Goal: Navigation & Orientation: Go to known website

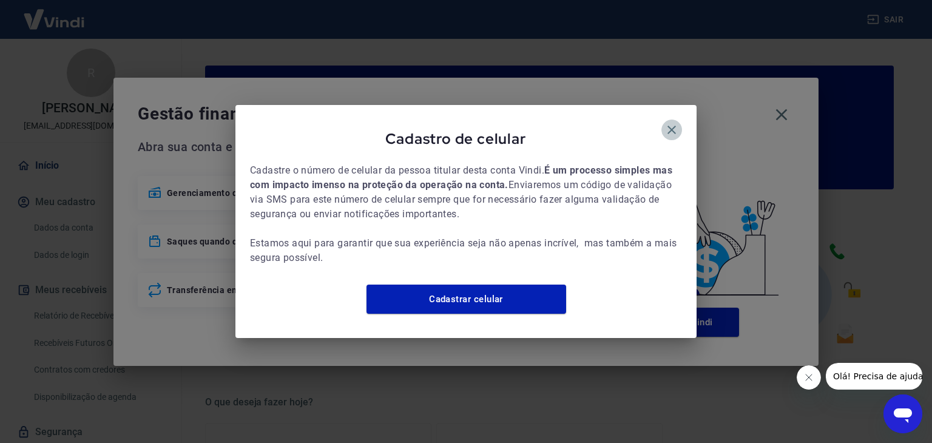
click at [665, 124] on icon "button" at bounding box center [671, 130] width 15 height 15
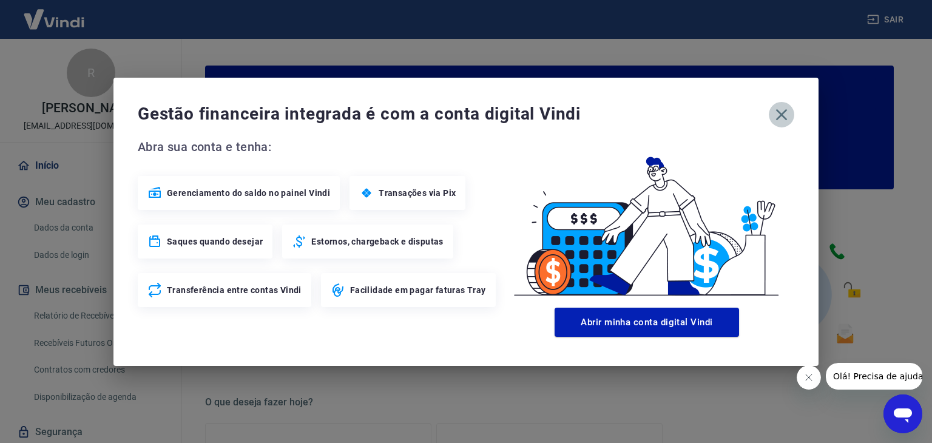
click at [779, 118] on icon "button" at bounding box center [780, 114] width 19 height 19
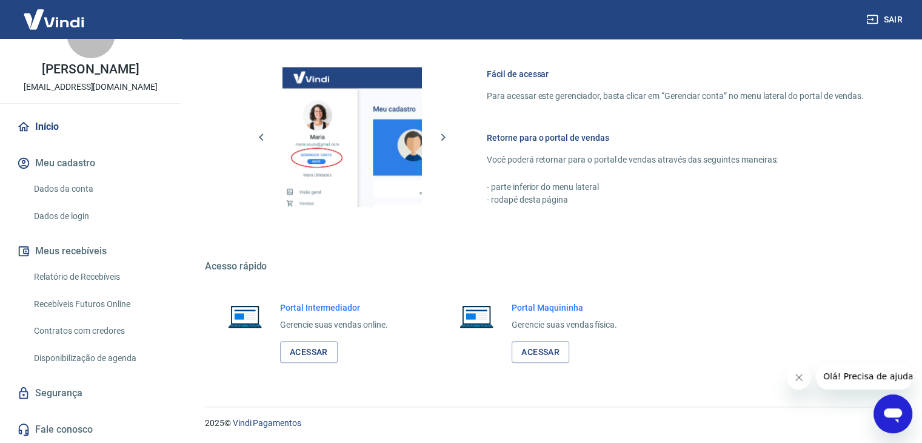
scroll to position [640, 0]
click at [312, 355] on link "Acessar" at bounding box center [309, 351] width 58 height 22
